Goal: Obtain resource: Download file/media

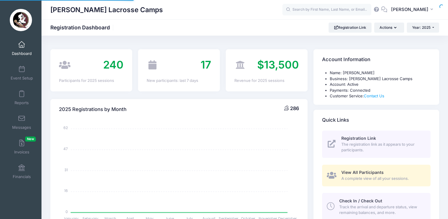
select select
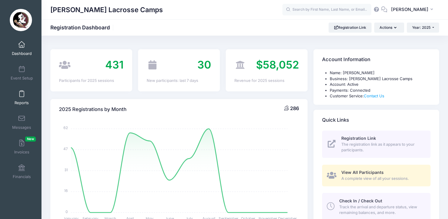
click at [25, 98] on link "Reports" at bounding box center [22, 97] width 28 height 21
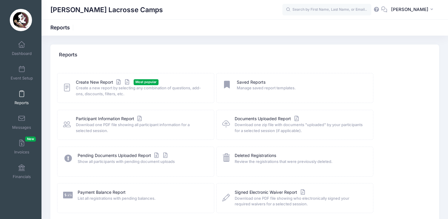
click at [66, 89] on icon at bounding box center [67, 87] width 8 height 9
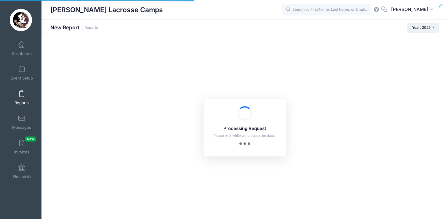
checkbox input "true"
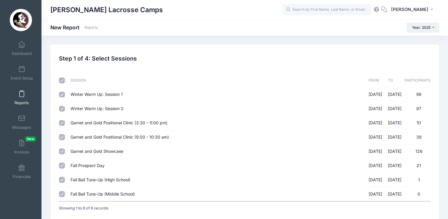
click at [63, 78] on input "checkbox" at bounding box center [62, 80] width 6 height 6
checkbox input "false"
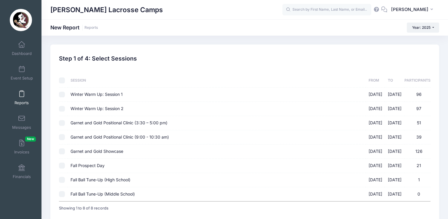
checkbox input "false"
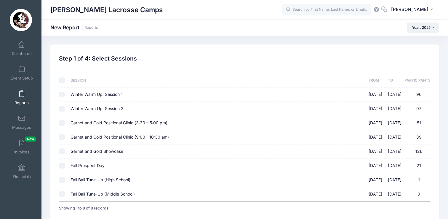
click at [62, 122] on input "Garnet and Gold Positional Clinic (3:30 – 5:00 pm) [DATE] - [DATE] 51" at bounding box center [62, 123] width 6 height 6
checkbox input "true"
click at [62, 132] on td at bounding box center [63, 137] width 9 height 14
click at [63, 138] on input "Garnet and Gold Positional Clinic (9:00 - 10:30 am) [DATE] - [DATE] 39" at bounding box center [62, 137] width 6 height 6
checkbox input "true"
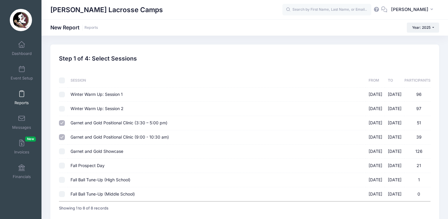
click at [63, 153] on input "Garnet and Gold Showcase [DATE] - [DATE] 126" at bounding box center [62, 151] width 6 height 6
checkbox input "true"
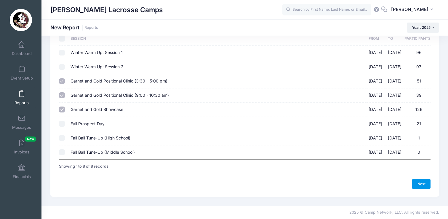
click at [425, 186] on link "Next" at bounding box center [421, 184] width 18 height 10
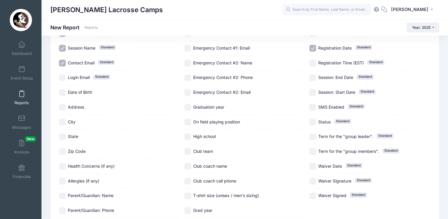
scroll to position [87, 0]
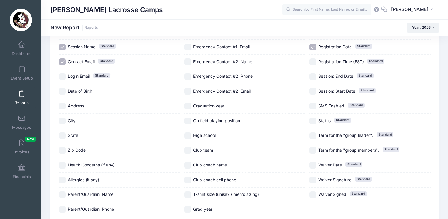
click at [61, 120] on input "City" at bounding box center [62, 120] width 7 height 7
checkbox input "true"
click at [61, 138] on input "State" at bounding box center [62, 135] width 7 height 7
checkbox input "true"
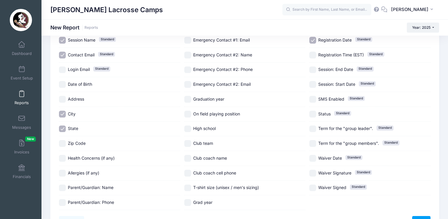
click at [188, 100] on input "Graduation year" at bounding box center [187, 99] width 7 height 7
checkbox input "true"
click at [188, 113] on input "On field playing position" at bounding box center [187, 114] width 7 height 7
checkbox input "true"
click at [187, 130] on input "High school" at bounding box center [187, 128] width 7 height 7
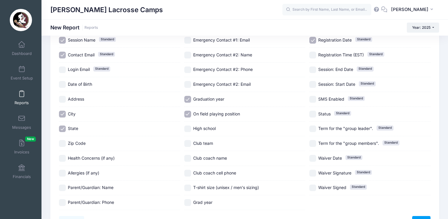
checkbox input "true"
click at [187, 146] on input "Club team" at bounding box center [187, 143] width 7 height 7
checkbox input "true"
click at [188, 200] on input "Grad year" at bounding box center [187, 202] width 7 height 7
checkbox input "true"
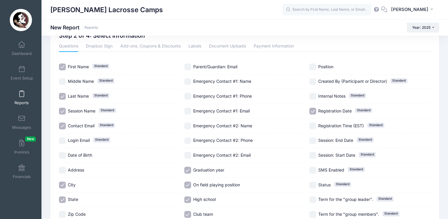
scroll to position [23, 0]
click at [313, 66] on input "Position" at bounding box center [312, 66] width 7 height 7
checkbox input "true"
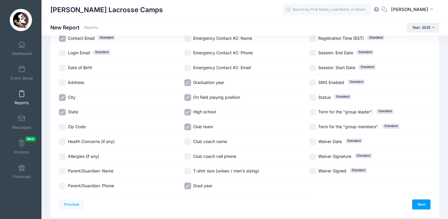
scroll to position [119, 0]
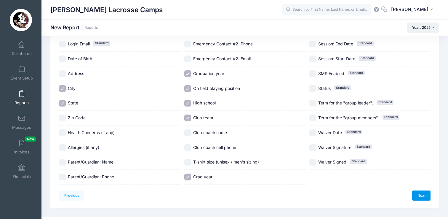
click at [425, 199] on link "Next" at bounding box center [421, 195] width 18 height 10
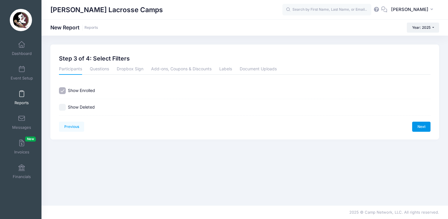
click at [427, 126] on link "Next" at bounding box center [421, 127] width 18 height 10
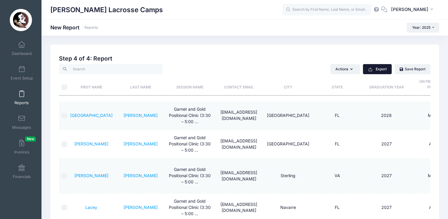
click at [384, 72] on button "Export" at bounding box center [377, 69] width 29 height 10
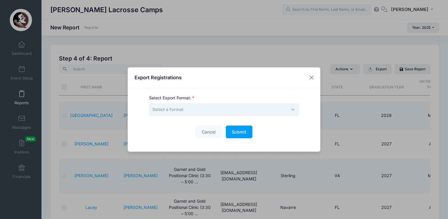
click at [249, 106] on span "Select a format" at bounding box center [224, 109] width 150 height 13
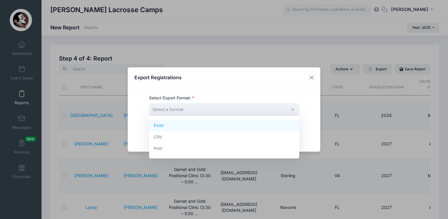
select select "excel"
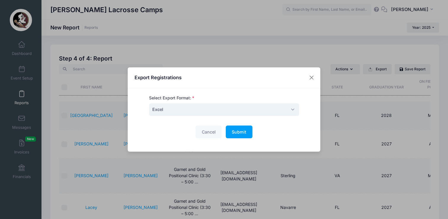
click at [223, 131] on div "Cancel Submit Please wait..." at bounding box center [224, 131] width 150 height 13
click at [237, 134] on span "Submit" at bounding box center [239, 131] width 15 height 5
